Goal: Information Seeking & Learning: Learn about a topic

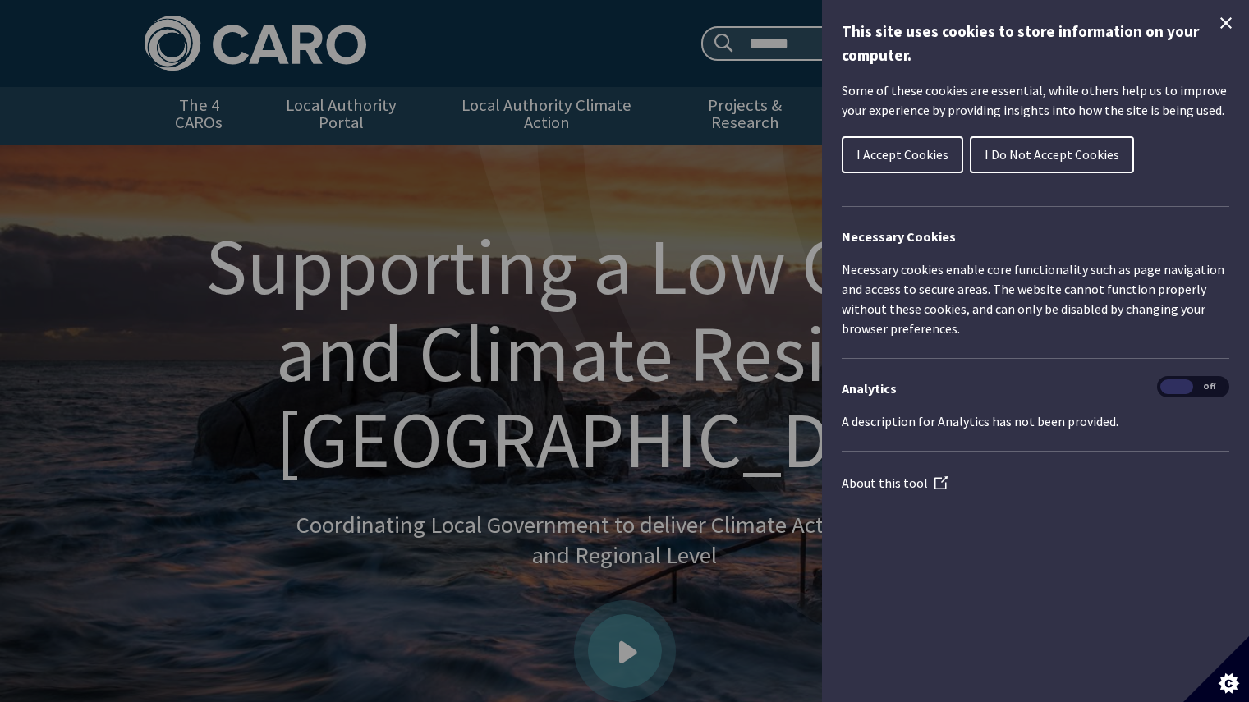
click at [892, 158] on span "I Accept Cookies" at bounding box center [903, 154] width 92 height 16
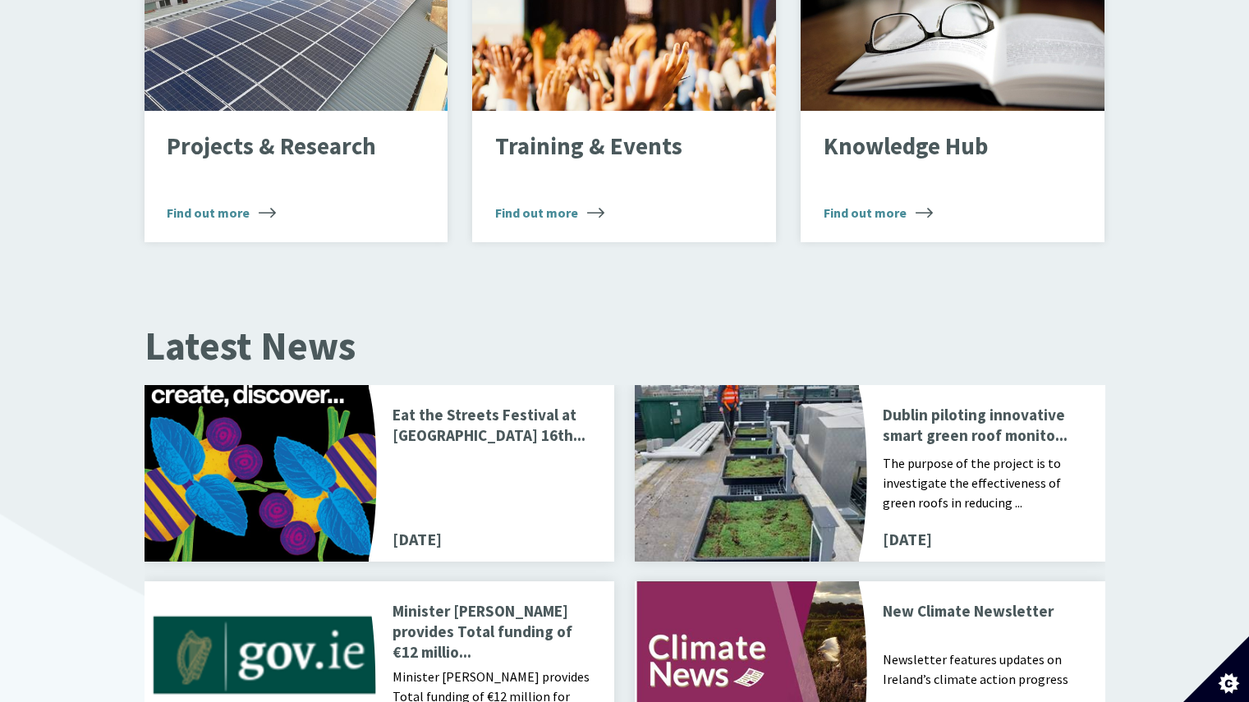
scroll to position [1549, 0]
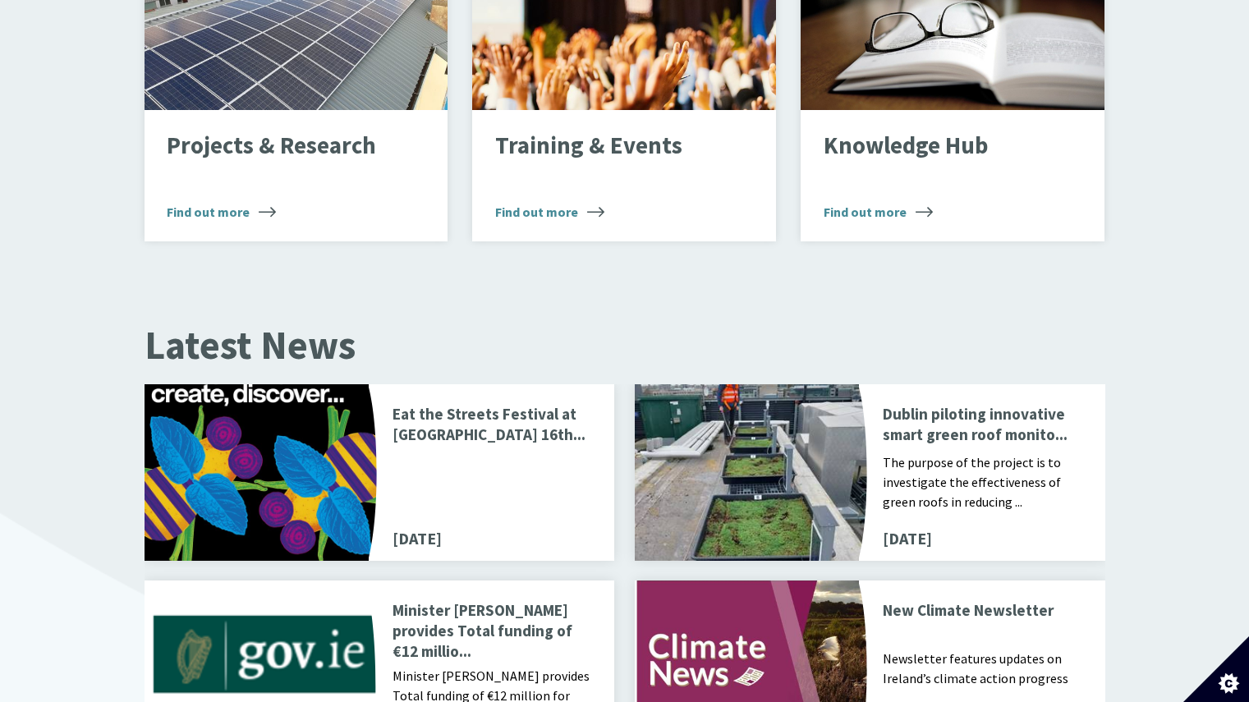
click at [427, 426] on p "Eat the Streets Festival at Richmond Barracks 16th..." at bounding box center [494, 426] width 202 height 44
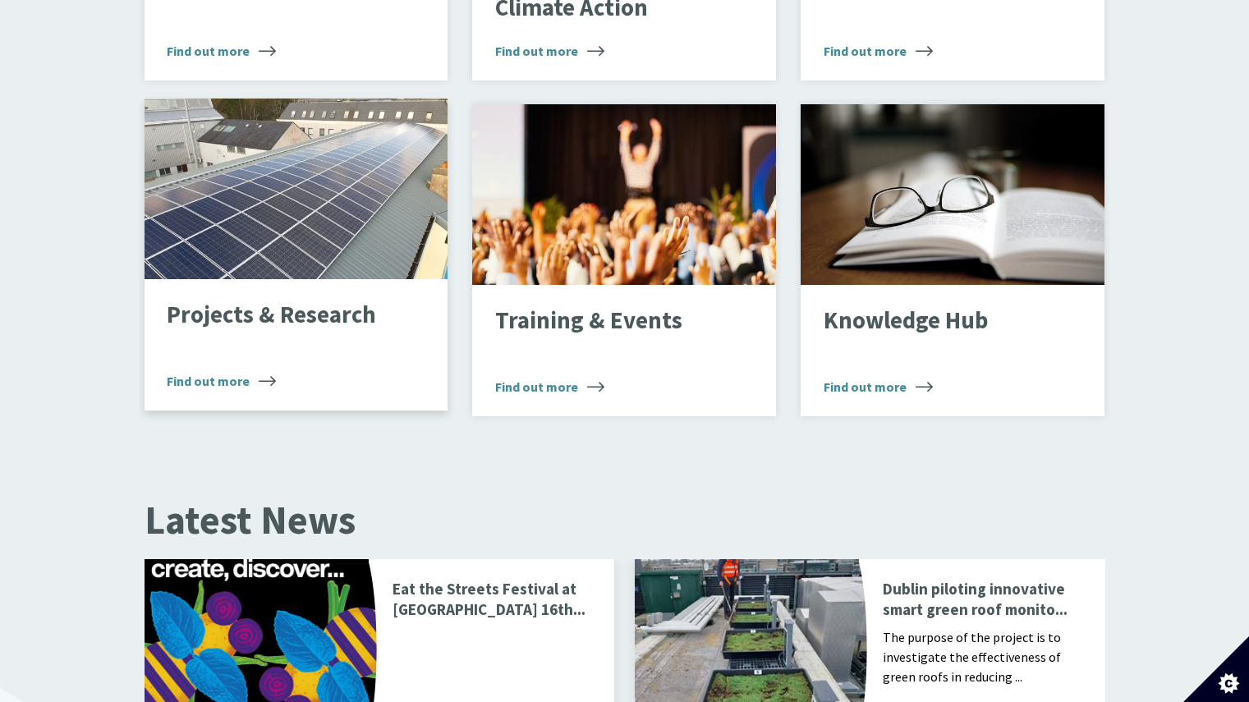
scroll to position [1373, 0]
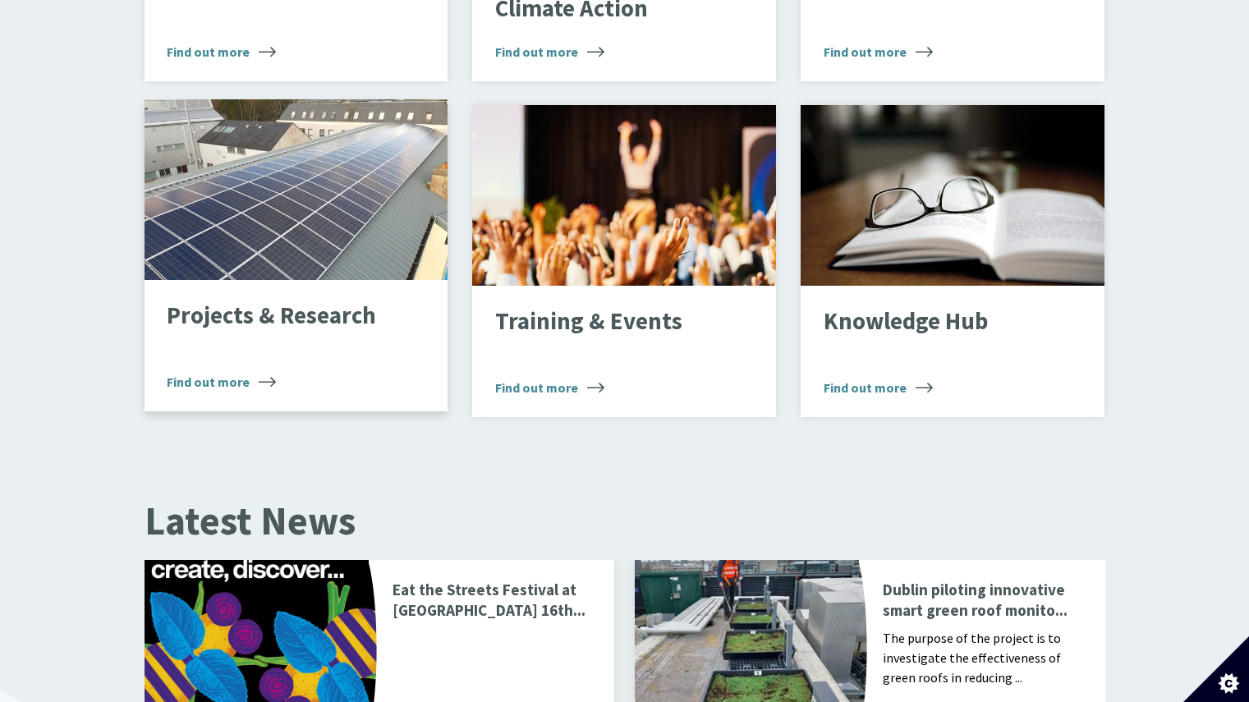
click at [315, 310] on p "Projects & Research" at bounding box center [283, 316] width 233 height 26
